Goal: Information Seeking & Learning: Learn about a topic

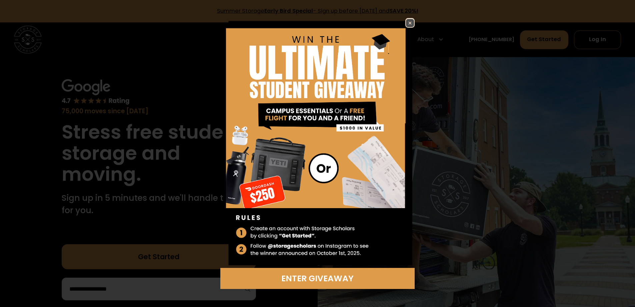
click at [412, 24] on img at bounding box center [410, 23] width 8 height 8
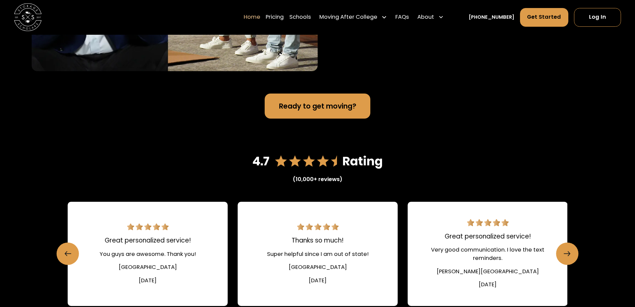
scroll to position [1001, 0]
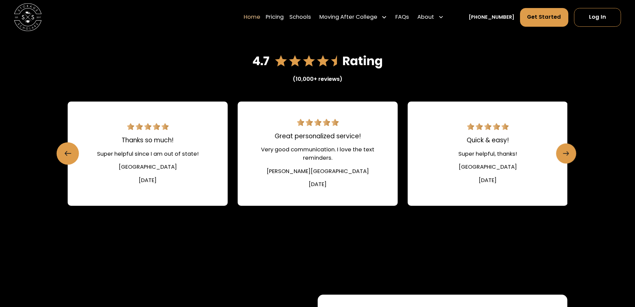
click at [571, 154] on link "Next slide" at bounding box center [566, 153] width 20 height 20
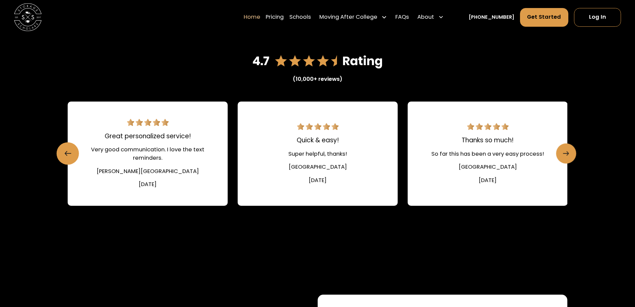
click at [571, 154] on link "Next slide" at bounding box center [566, 153] width 20 height 20
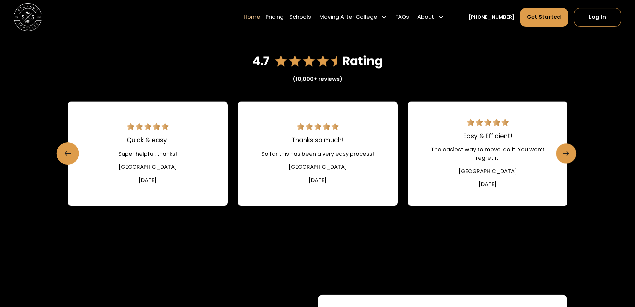
click at [571, 154] on link "Next slide" at bounding box center [566, 153] width 20 height 20
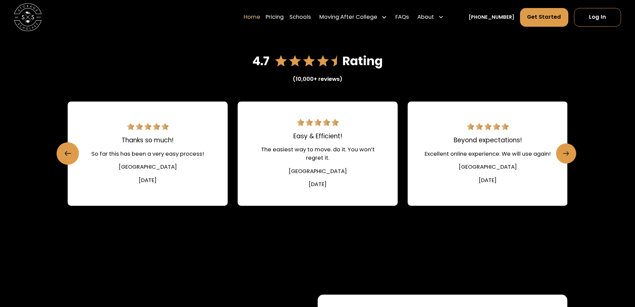
click at [571, 154] on link "Next slide" at bounding box center [566, 153] width 20 height 20
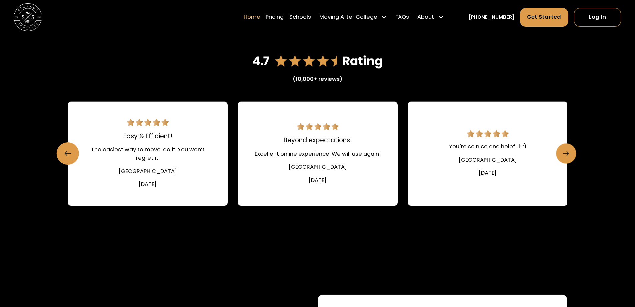
click at [571, 154] on link "Next slide" at bounding box center [566, 153] width 20 height 20
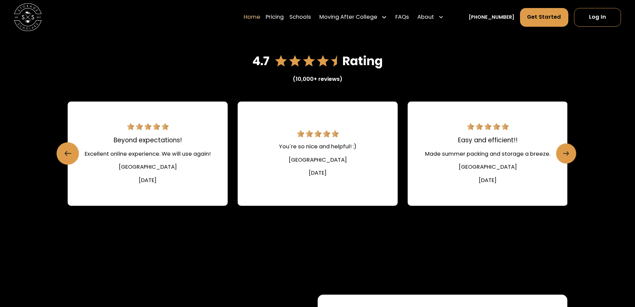
click at [571, 154] on link "Next slide" at bounding box center [566, 153] width 20 height 20
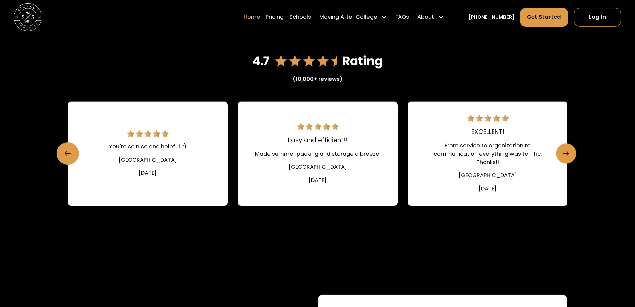
click at [571, 154] on link "Next slide" at bounding box center [566, 153] width 20 height 20
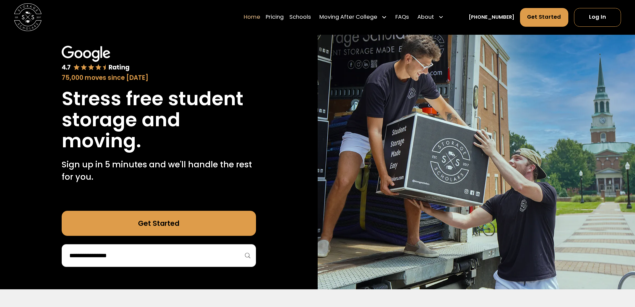
scroll to position [67, 0]
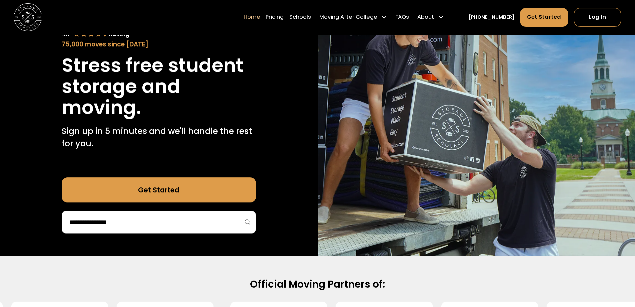
click at [248, 224] on div at bounding box center [159, 221] width 194 height 23
click at [206, 226] on input "search" at bounding box center [159, 221] width 180 height 11
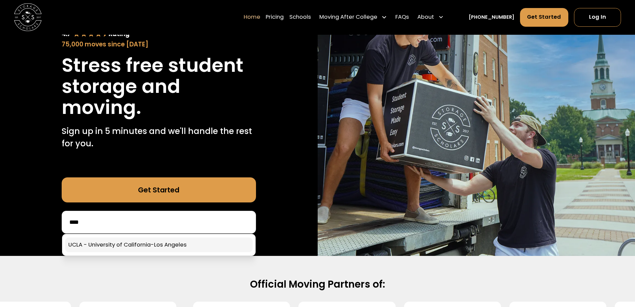
type input "****"
click at [204, 250] on link at bounding box center [159, 244] width 188 height 15
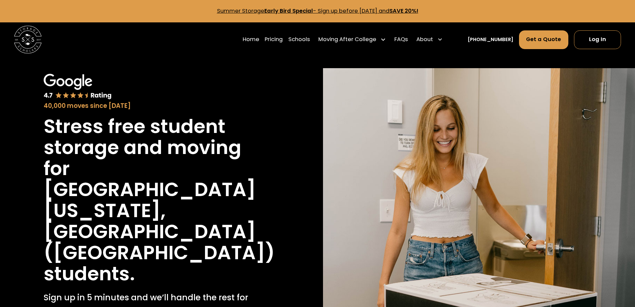
click at [153, 253] on div "Stress free student storage and moving for University of California, Los Angele…" at bounding box center [156, 200] width 225 height 168
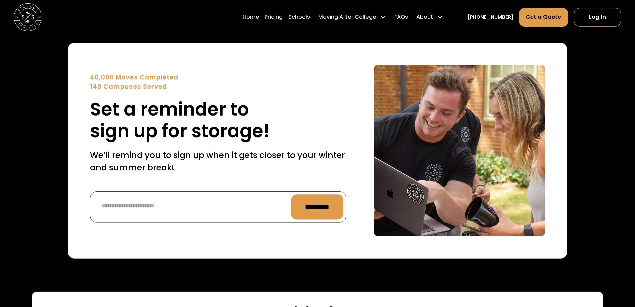
scroll to position [2368, 0]
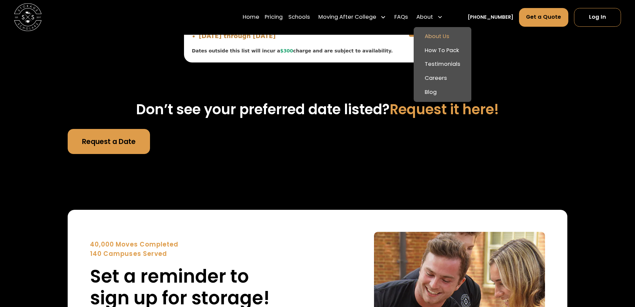
click at [444, 35] on link "About Us" at bounding box center [443, 37] width 52 height 14
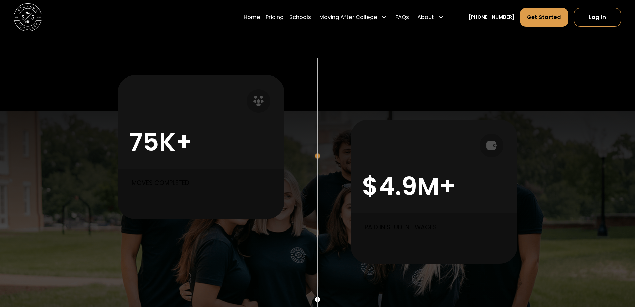
scroll to position [434, 0]
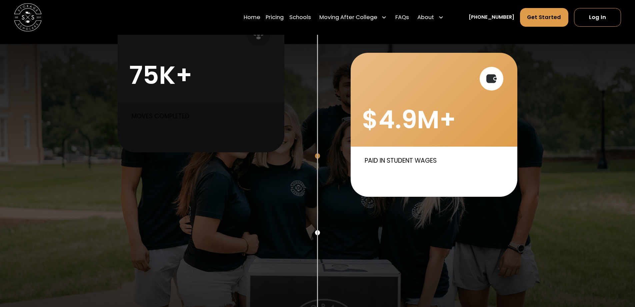
click at [456, 97] on div "$4.9M+" at bounding box center [434, 100] width 166 height 94
click at [494, 75] on icon at bounding box center [492, 78] width 10 height 9
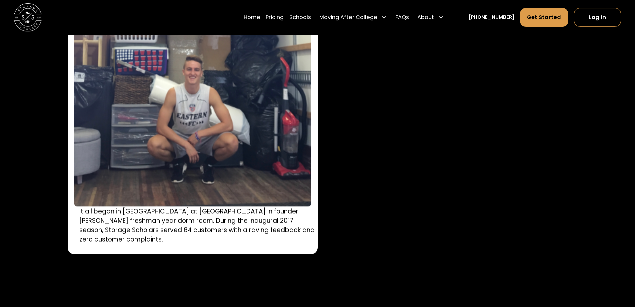
scroll to position [967, 0]
